Goal: Find specific page/section: Find specific page/section

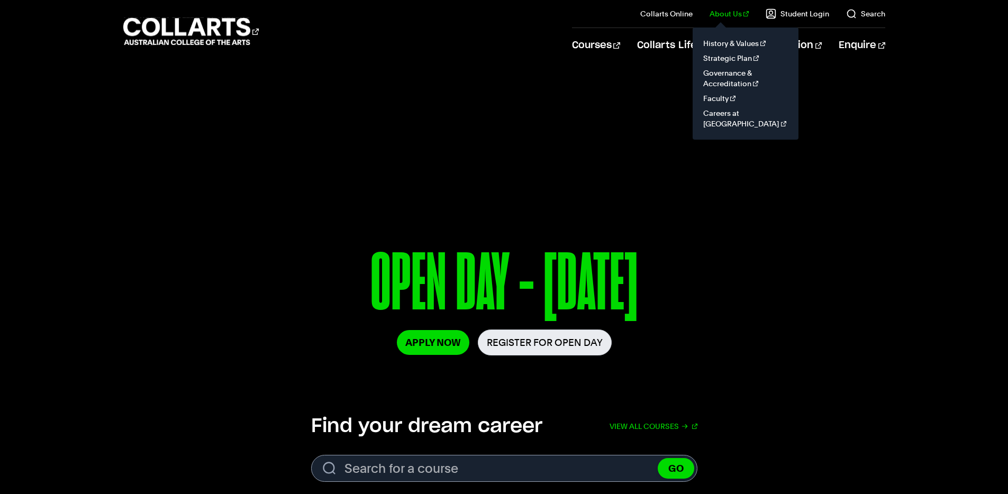
click at [733, 10] on link "About Us" at bounding box center [729, 13] width 39 height 11
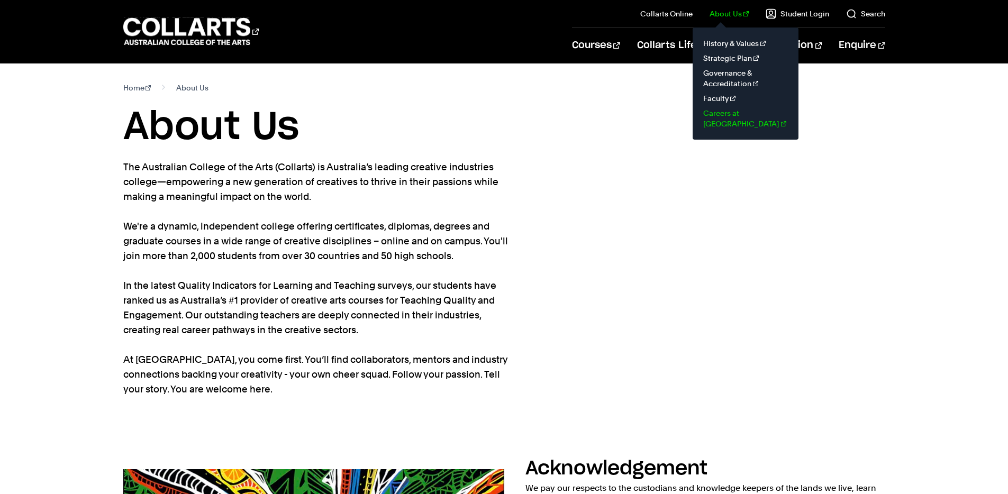
click at [730, 112] on link "Careers at [GEOGRAPHIC_DATA]" at bounding box center [745, 118] width 89 height 25
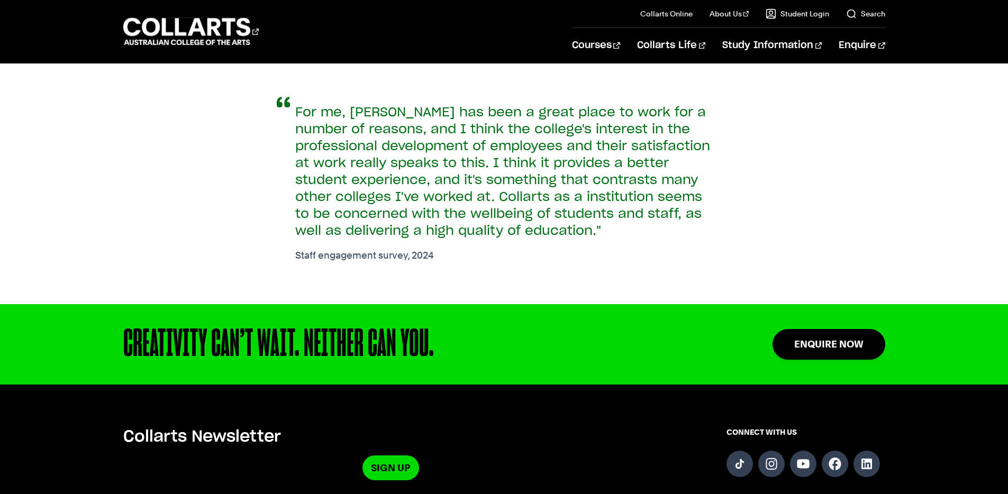
scroll to position [946, 0]
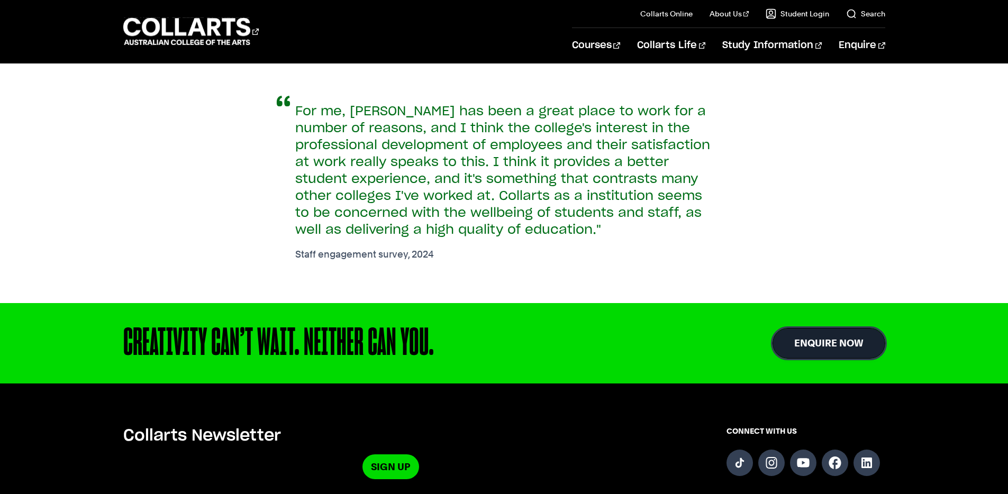
click at [850, 345] on link "Enquire Now" at bounding box center [829, 343] width 113 height 30
